Goal: Transaction & Acquisition: Purchase product/service

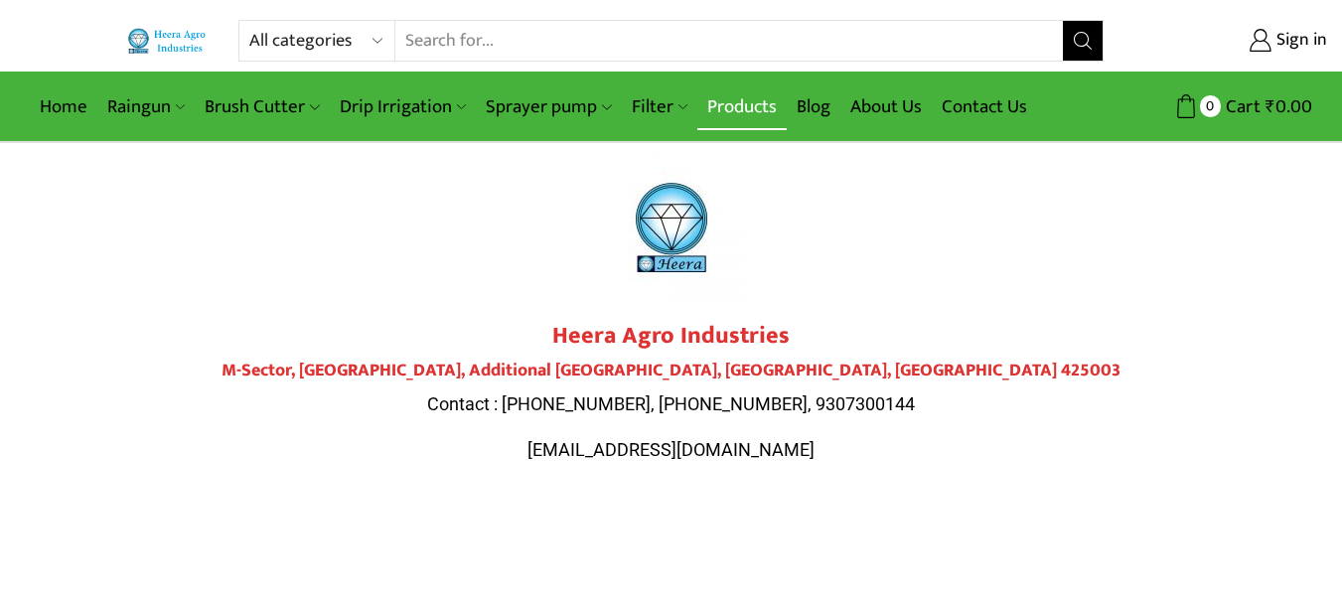
click at [740, 93] on link "Products" at bounding box center [741, 106] width 89 height 47
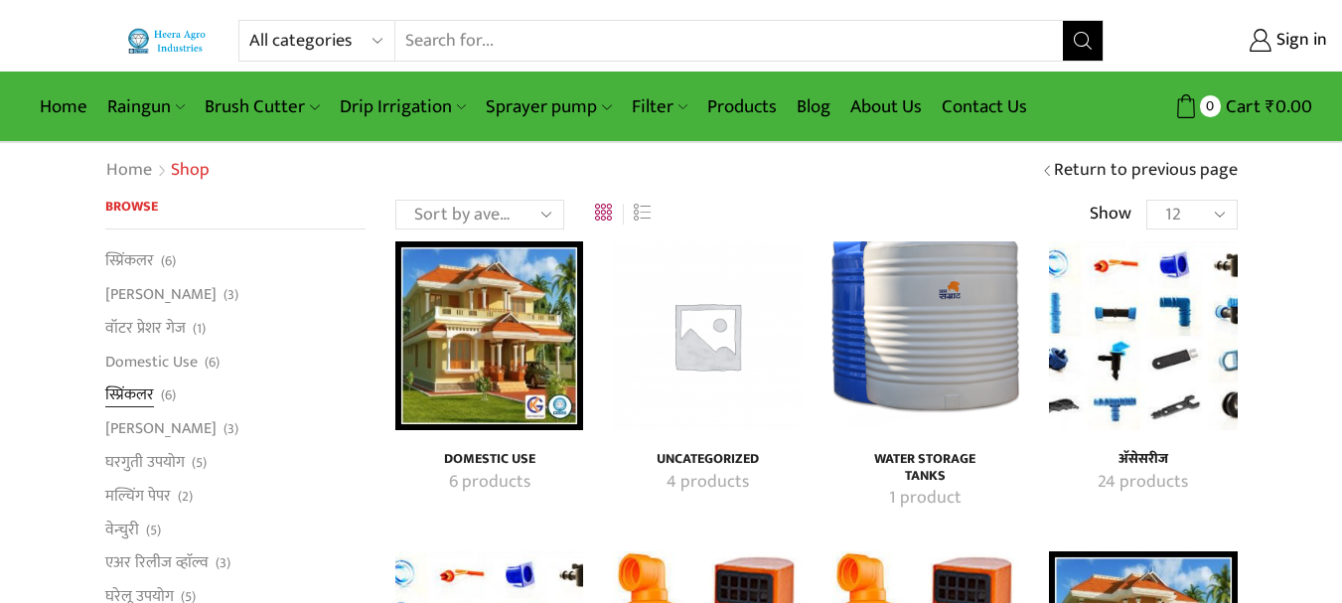
click at [128, 394] on link "स्प्रिंकलर" at bounding box center [129, 395] width 49 height 34
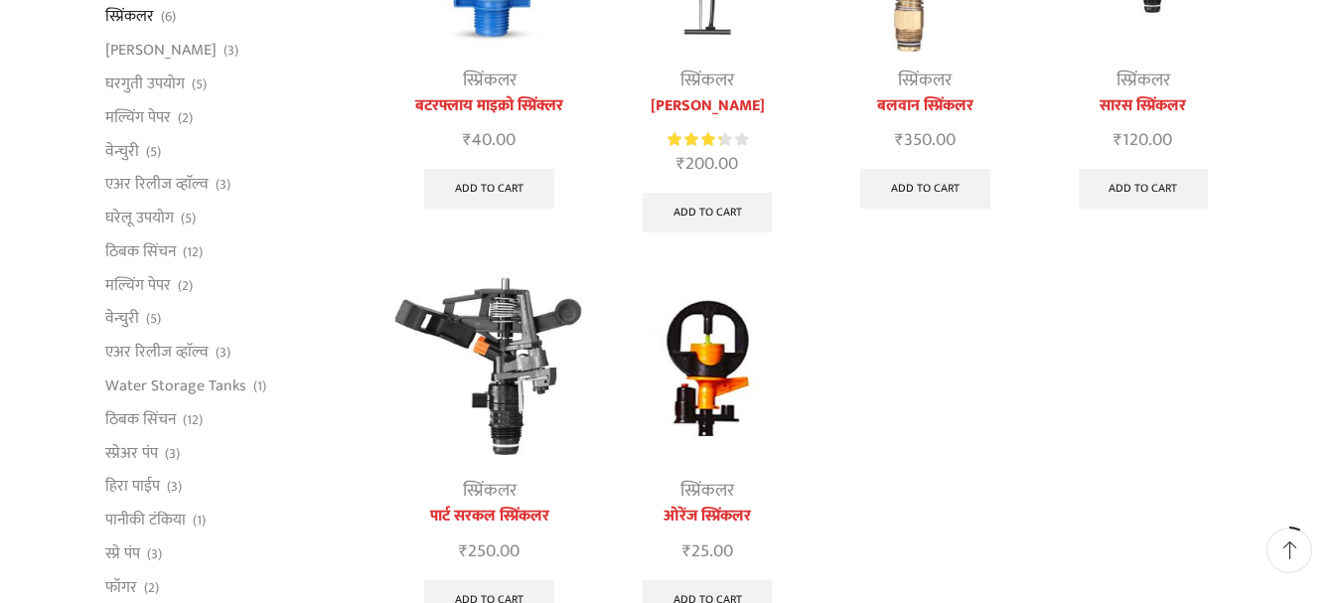
scroll to position [99, 0]
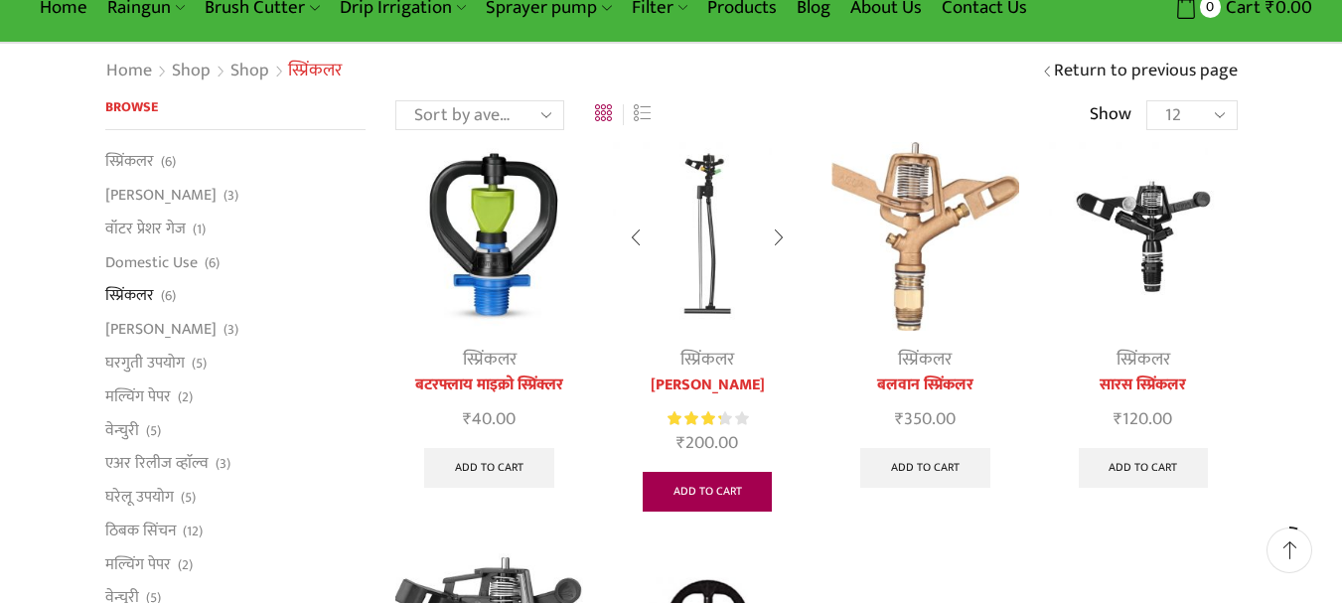
click at [697, 499] on link "Add to cart" at bounding box center [708, 492] width 130 height 40
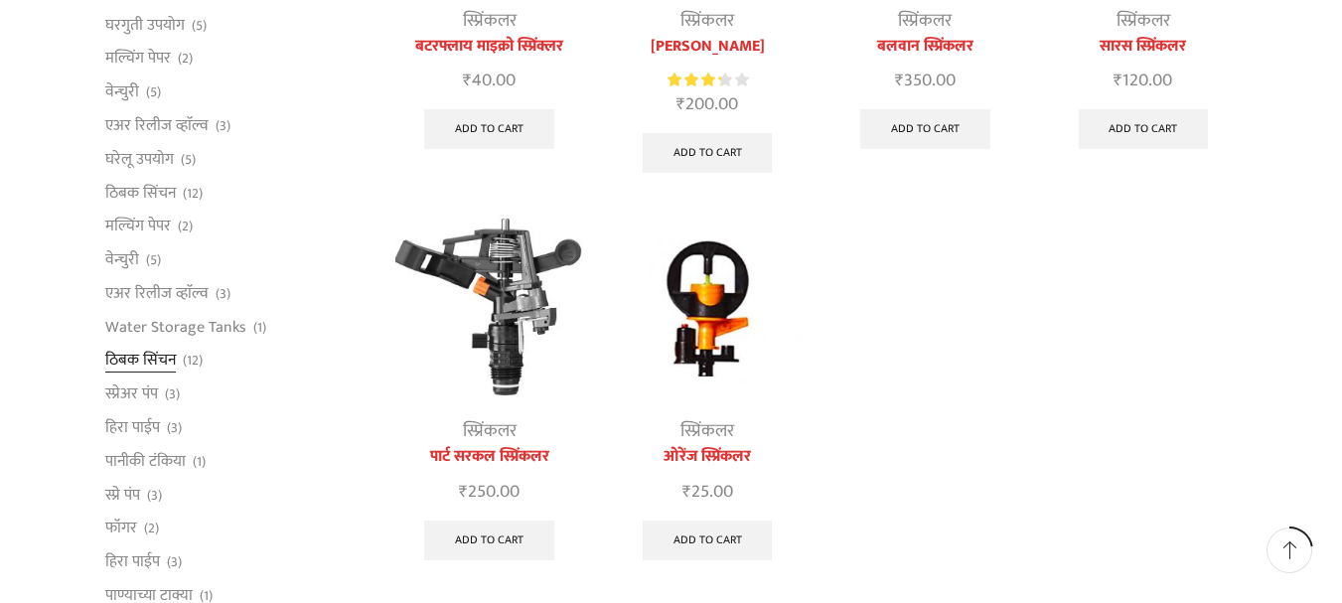
scroll to position [497, 0]
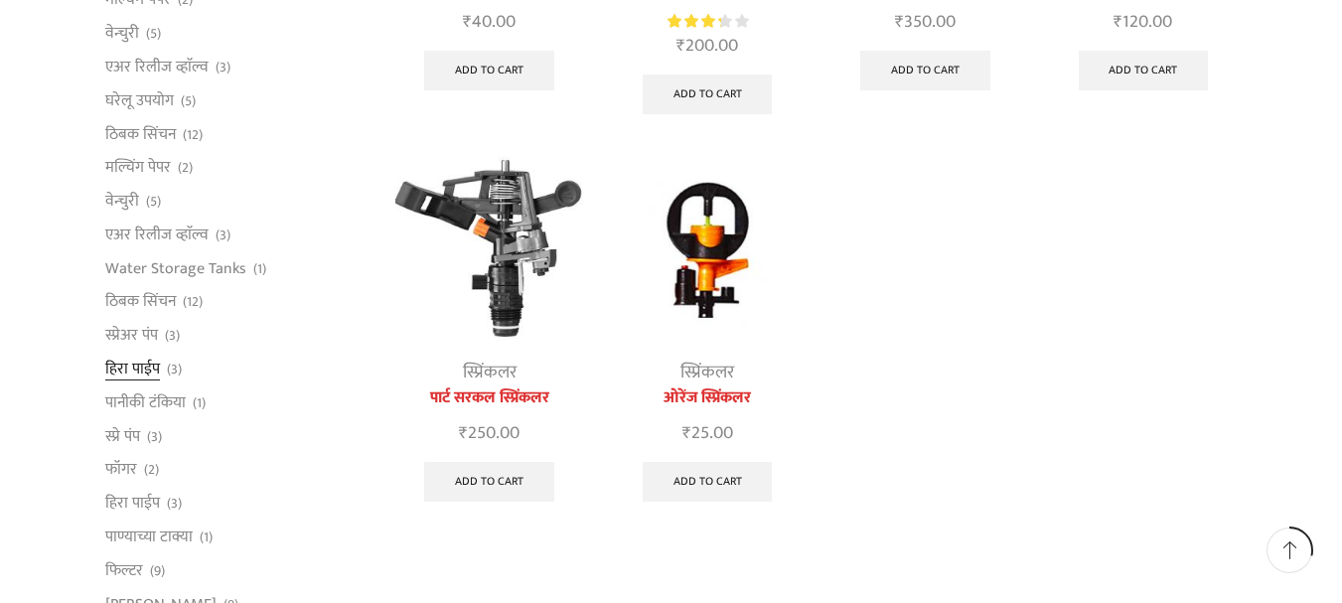
click at [150, 362] on link "हिरा पाईप" at bounding box center [132, 370] width 55 height 34
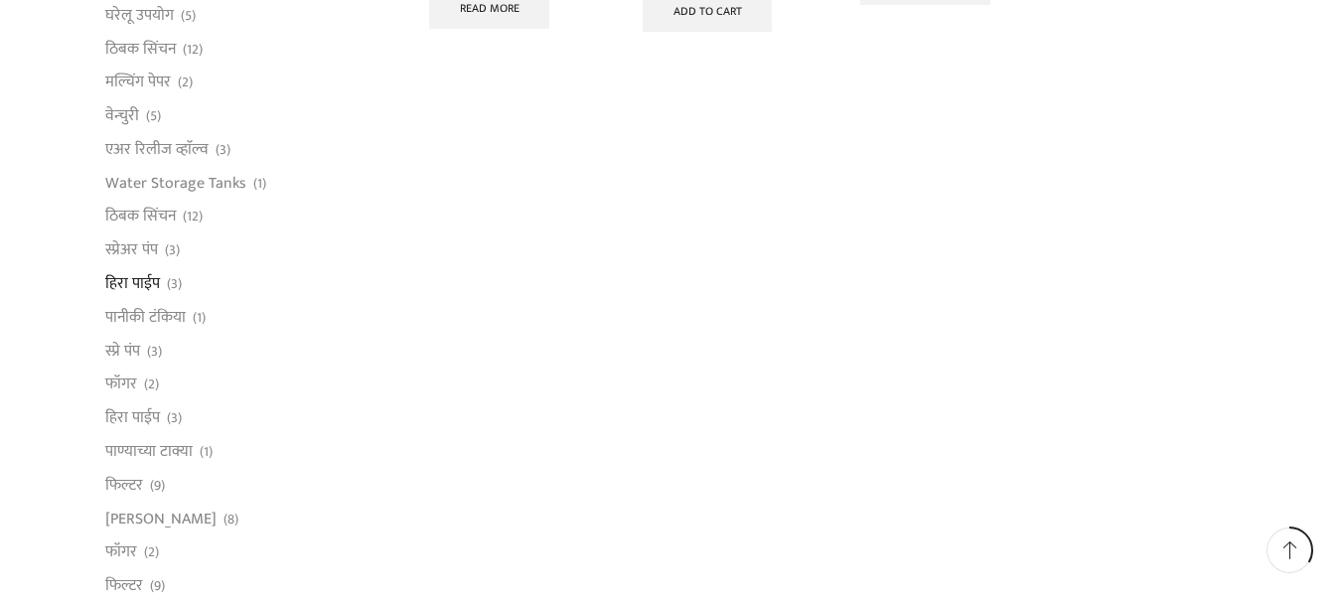
scroll to position [596, 0]
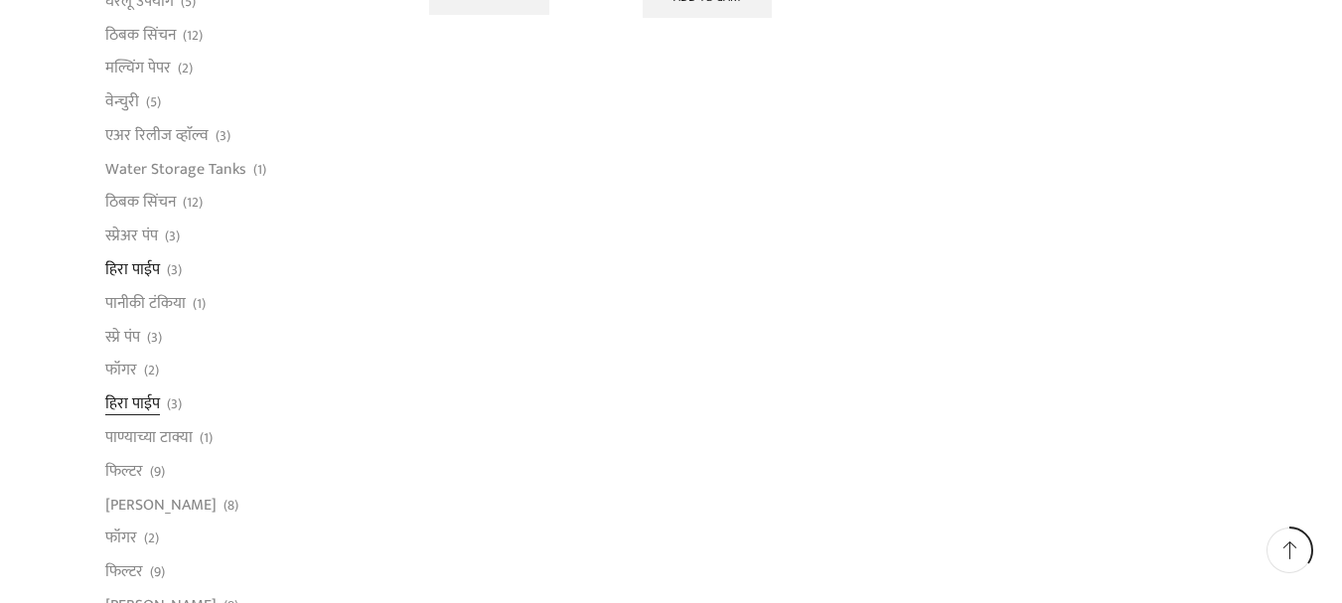
click at [148, 398] on link "हिरा पाईप" at bounding box center [132, 404] width 55 height 34
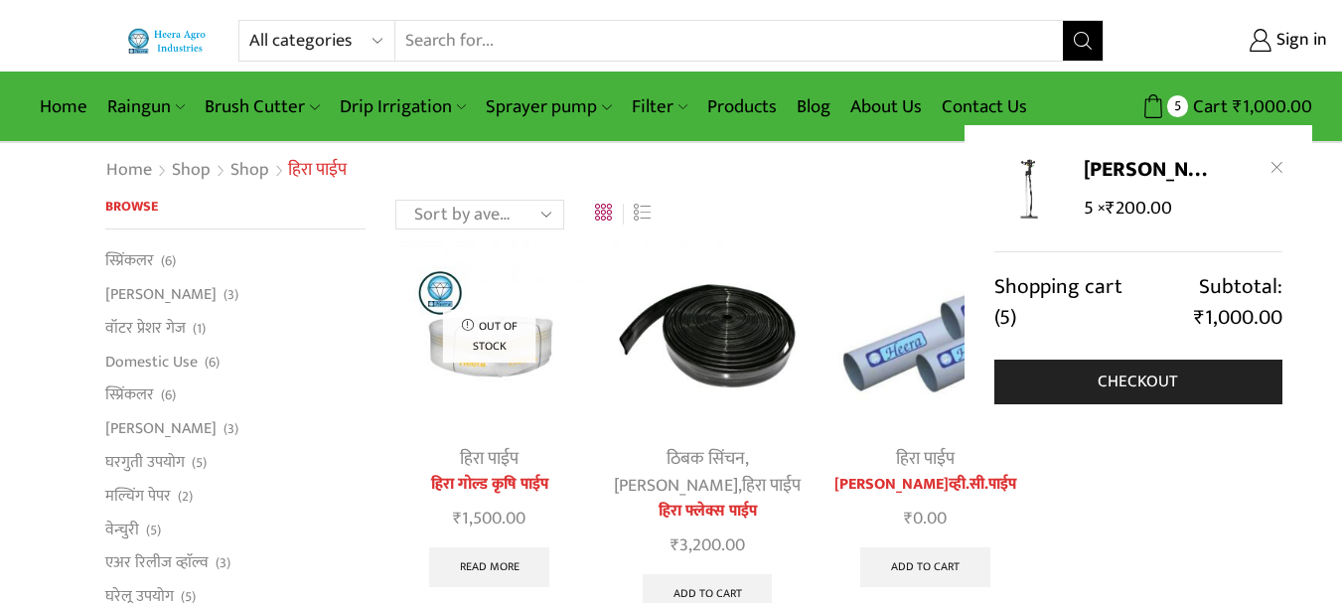
click at [1287, 172] on div "[PERSON_NAME] 5 × ₹ 200.00 Shopping cart (5) Subtotal: ₹ 1,000.00 Checkout" at bounding box center [1139, 280] width 348 height 310
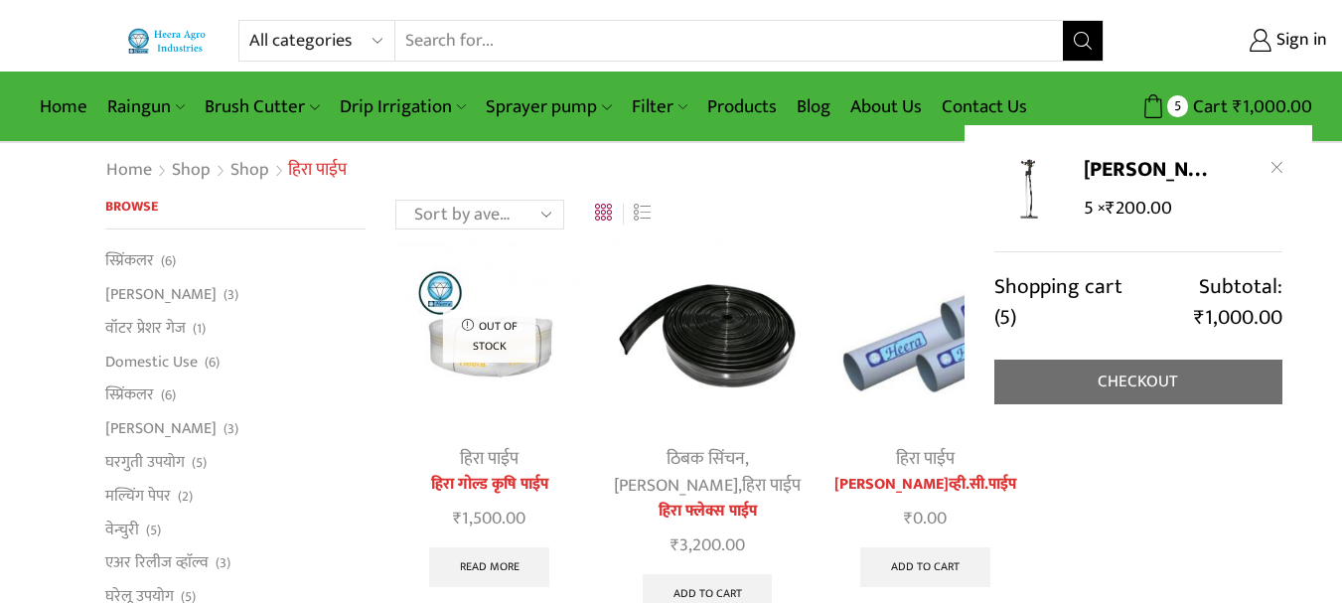
click at [1138, 367] on link "Checkout" at bounding box center [1138, 382] width 288 height 45
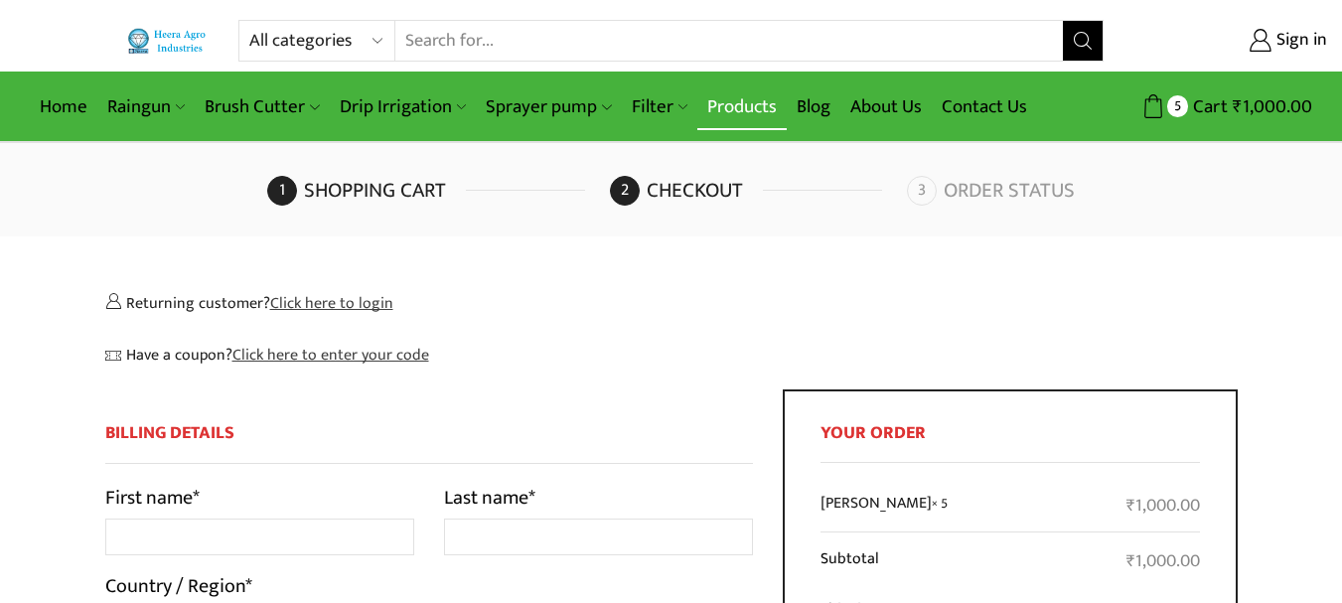
click at [749, 102] on link "Products" at bounding box center [741, 106] width 89 height 47
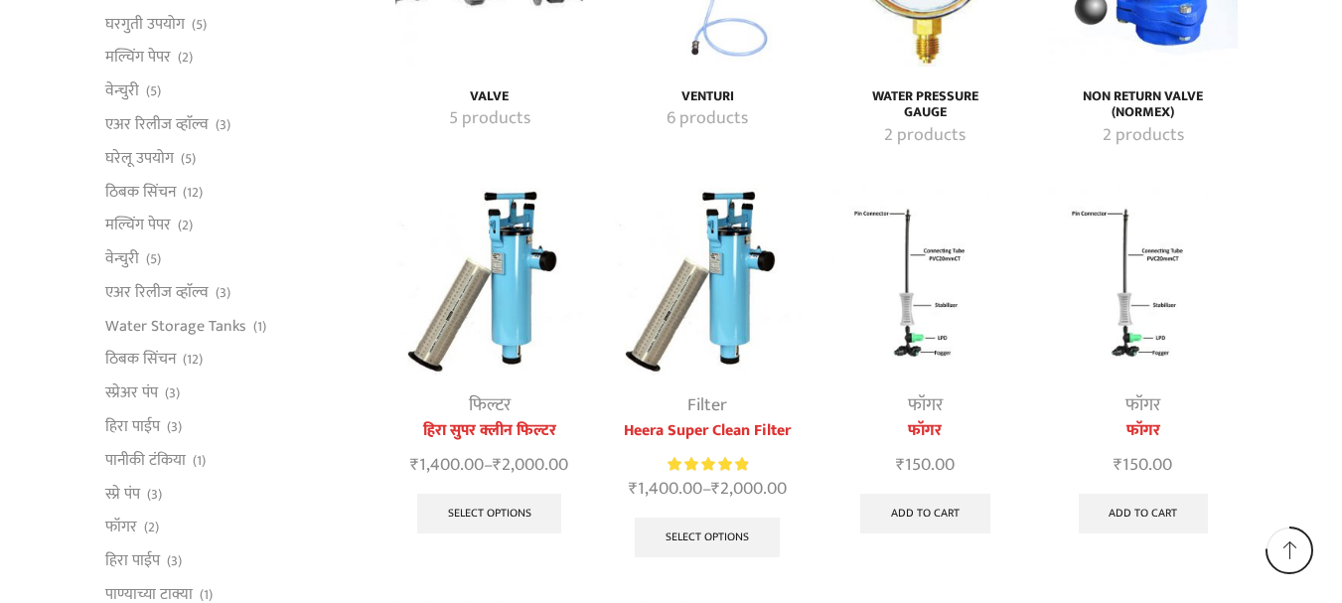
scroll to position [3972, 0]
